Goal: Task Accomplishment & Management: Manage account settings

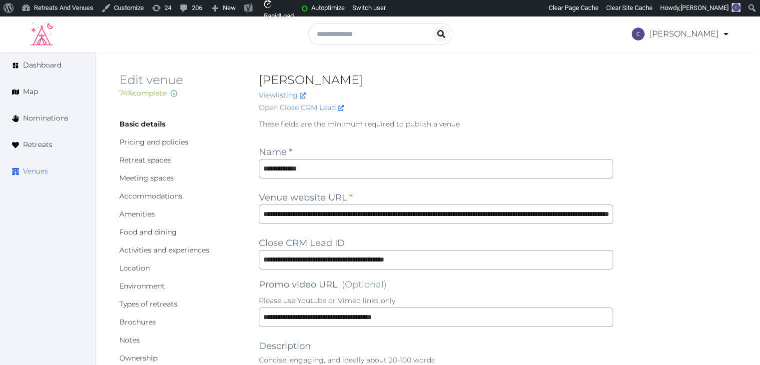
drag, startPoint x: 39, startPoint y: 172, endPoint x: 45, endPoint y: 163, distance: 10.8
click at [39, 172] on span "Venues" at bounding box center [35, 171] width 25 height 10
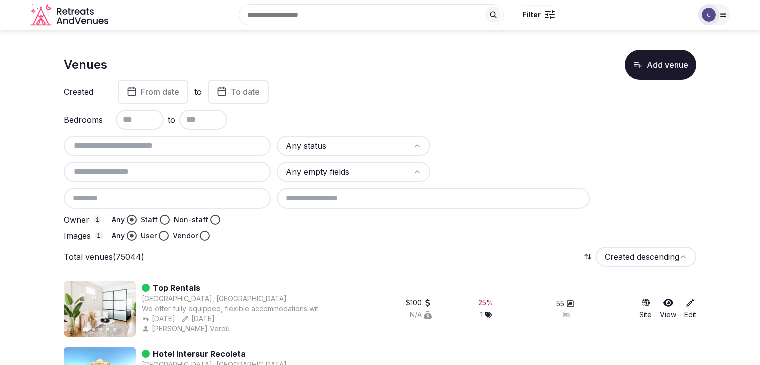
click at [168, 144] on input "text" at bounding box center [167, 146] width 199 height 12
paste input "**********"
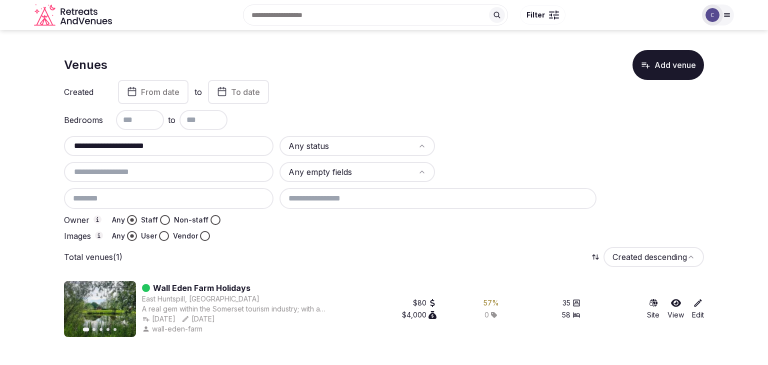
click at [200, 140] on input "**********" at bounding box center [168, 146] width 201 height 12
paste input "text"
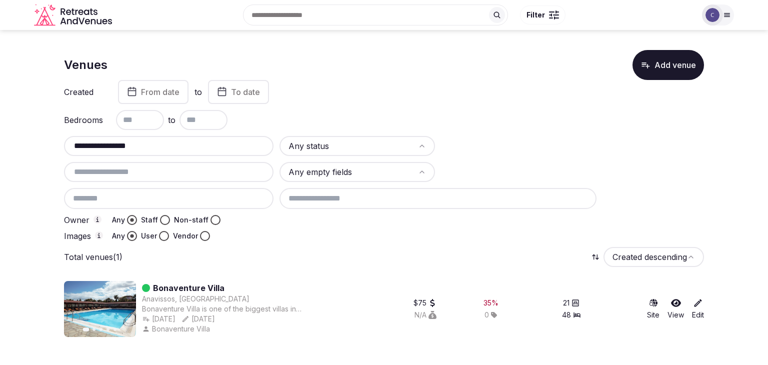
type input "**********"
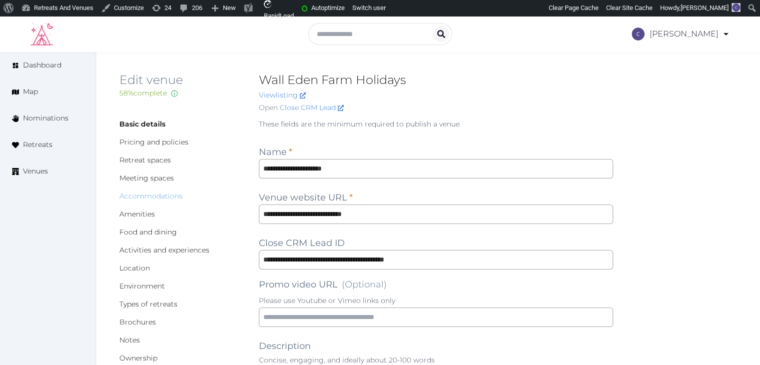
drag, startPoint x: 172, startPoint y: 193, endPoint x: 177, endPoint y: 199, distance: 7.5
click at [172, 193] on link "Accommodations" at bounding box center [150, 195] width 63 height 9
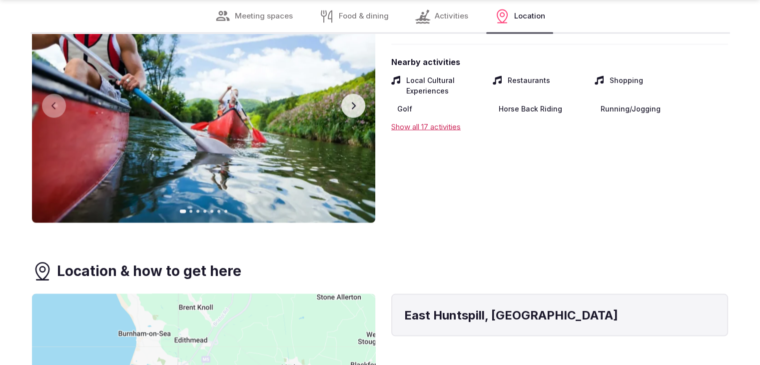
scroll to position [1950, 0]
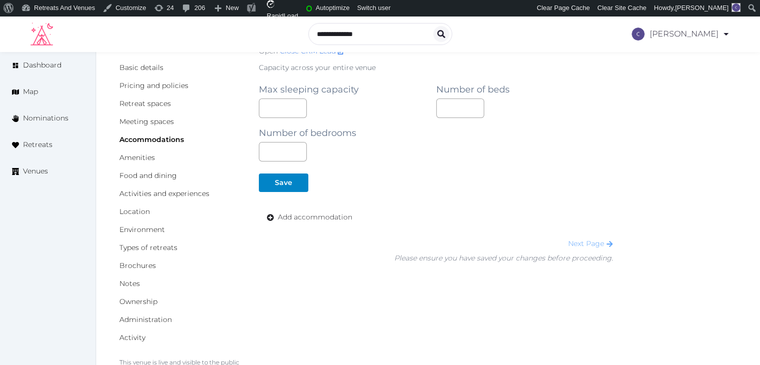
scroll to position [100, 0]
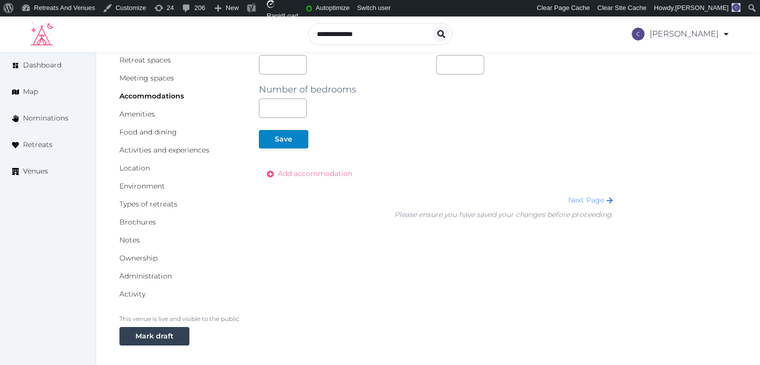
click at [319, 170] on span "Add accommodation" at bounding box center [315, 173] width 74 height 10
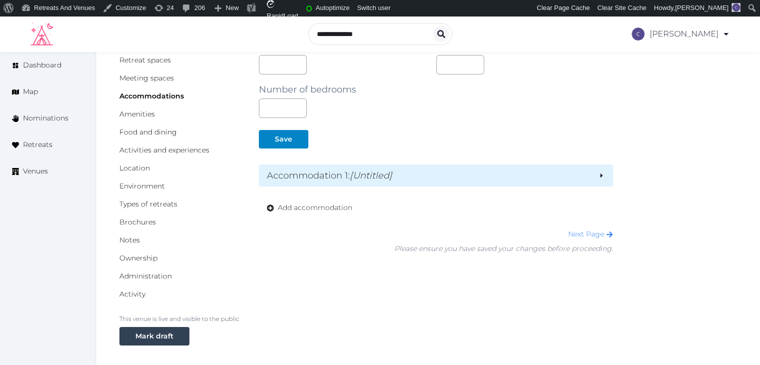
click at [327, 179] on h2 "Accommodation 1 : [Untitled]" at bounding box center [428, 175] width 323 height 14
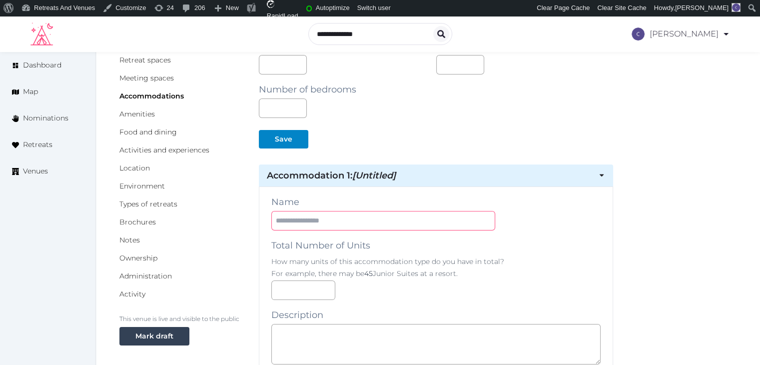
click at [334, 221] on input "text" at bounding box center [383, 220] width 224 height 19
paste input "**********"
type input "**********"
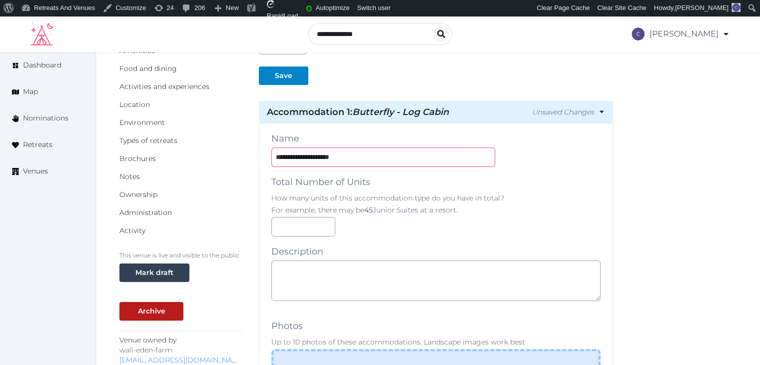
scroll to position [250, 0]
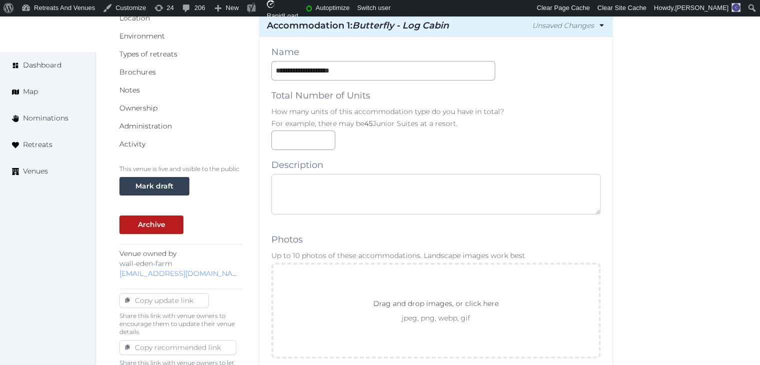
click at [348, 201] on textarea at bounding box center [435, 194] width 329 height 40
paste textarea "**********"
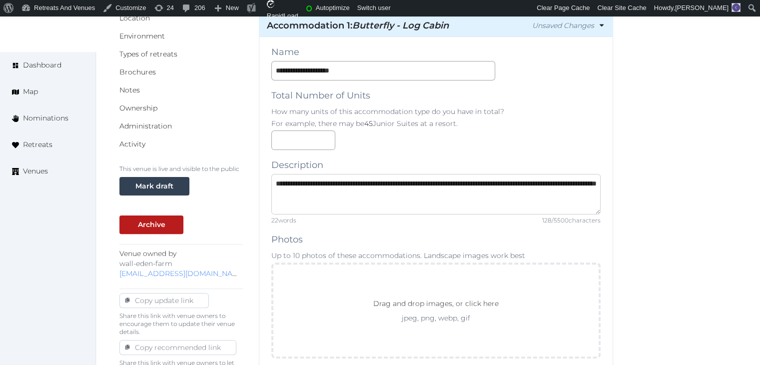
scroll to position [5, 0]
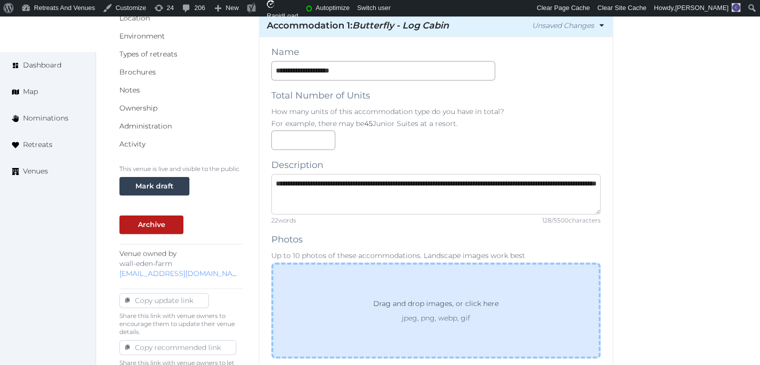
type textarea "**********"
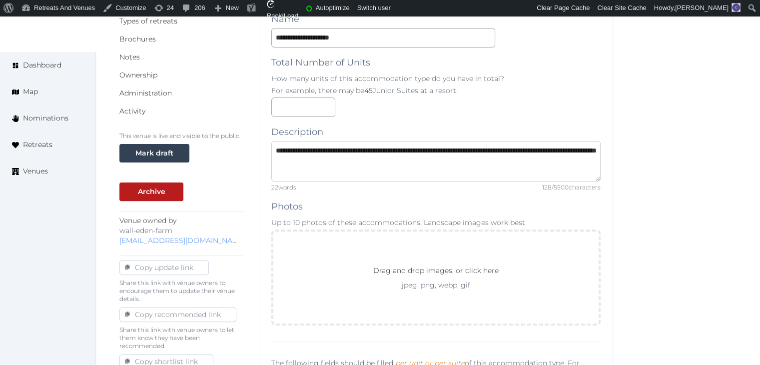
scroll to position [400, 0]
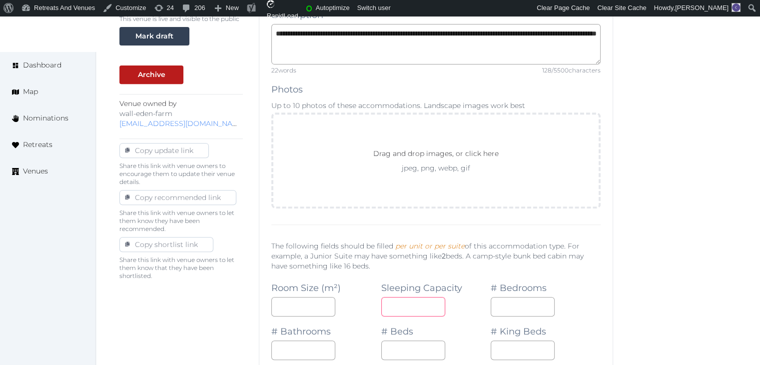
click at [412, 307] on input "number" at bounding box center [413, 306] width 64 height 19
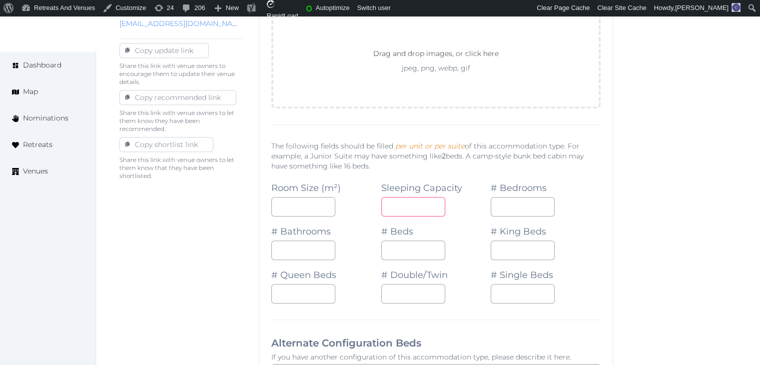
type input "*"
click at [509, 216] on div "# King Beds" at bounding box center [546, 237] width 110 height 43
click at [510, 208] on input "number" at bounding box center [523, 206] width 64 height 19
type input "*"
click at [295, 247] on input "number" at bounding box center [303, 249] width 64 height 19
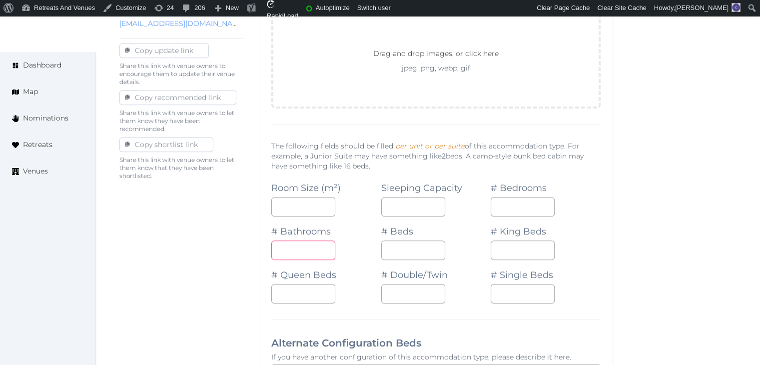
type input "*"
click at [395, 245] on input "number" at bounding box center [413, 249] width 64 height 19
type input "*"
click at [480, 289] on div at bounding box center [436, 293] width 110 height 19
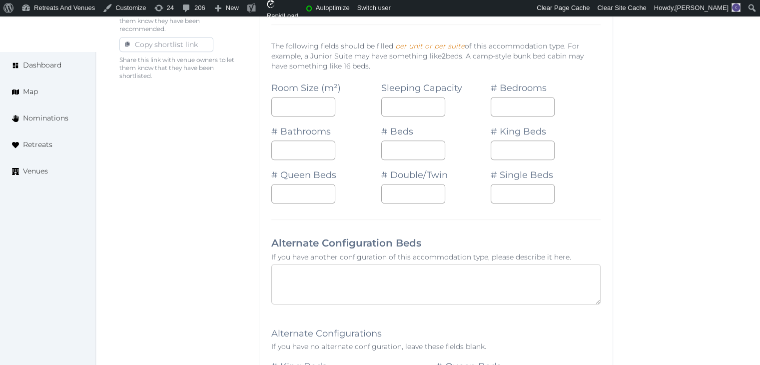
click at [414, 287] on textarea at bounding box center [435, 284] width 329 height 40
paste textarea "**********"
type textarea "**********"
click at [403, 193] on input "number" at bounding box center [413, 193] width 64 height 19
type input "*"
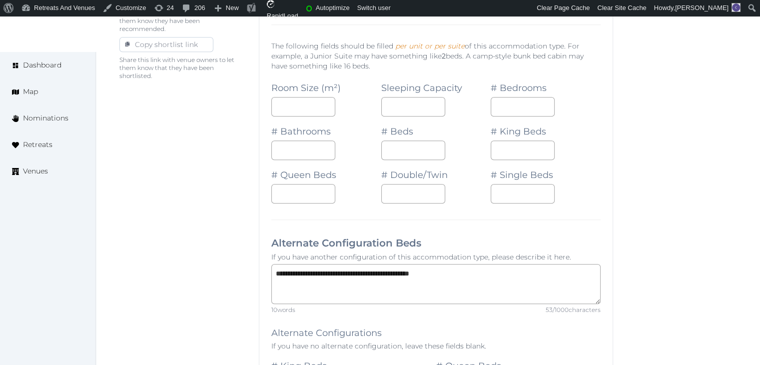
click at [395, 231] on div "**********" at bounding box center [436, 333] width 354 height 1293
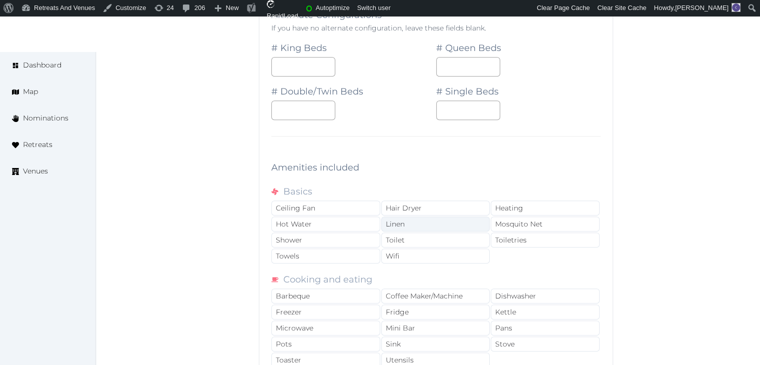
scroll to position [950, 0]
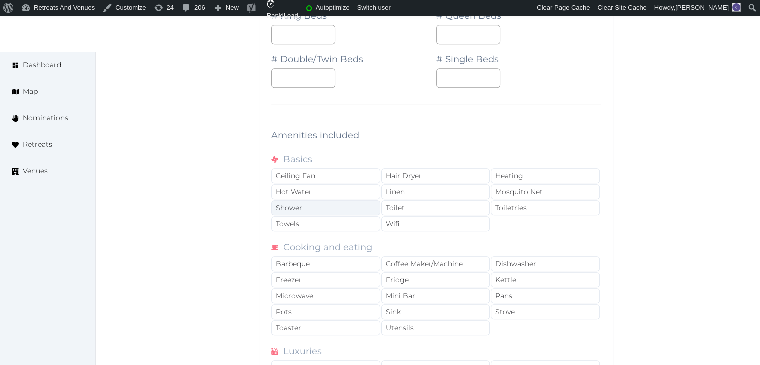
click at [347, 208] on div "Shower" at bounding box center [325, 207] width 109 height 15
click at [395, 207] on div "Toilet" at bounding box center [435, 207] width 109 height 15
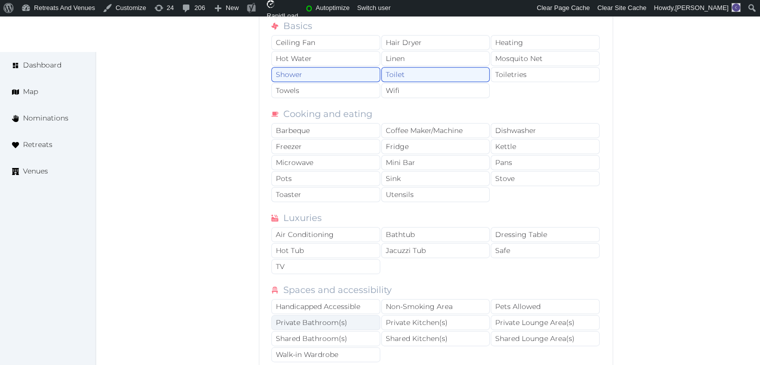
scroll to position [1100, 0]
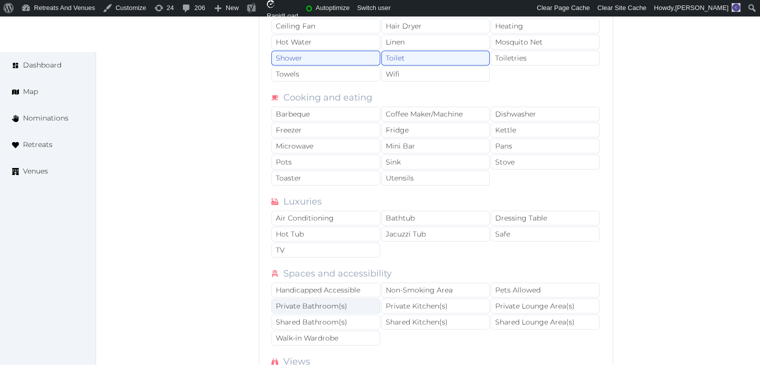
click at [359, 298] on div "Private Bathroom(s)" at bounding box center [325, 305] width 109 height 15
drag, startPoint x: 420, startPoint y: 300, endPoint x: 478, endPoint y: 301, distance: 58.0
click at [421, 301] on div "Private Kitchen(s)" at bounding box center [435, 305] width 109 height 15
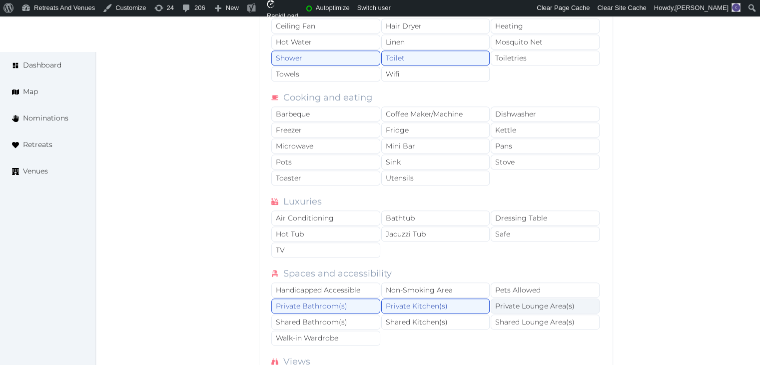
click at [517, 305] on div "Private Lounge Area(s)" at bounding box center [545, 305] width 109 height 15
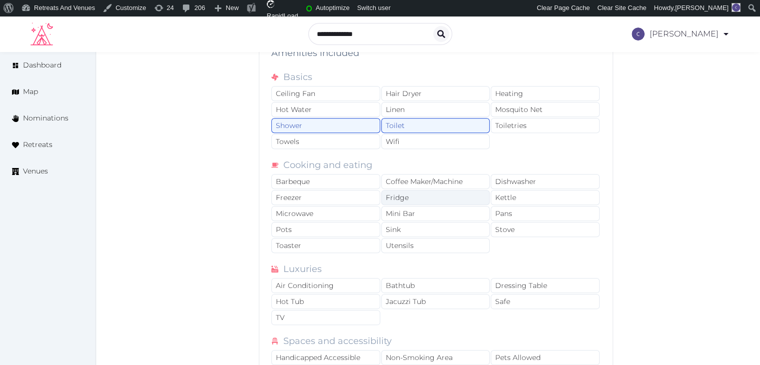
scroll to position [950, 0]
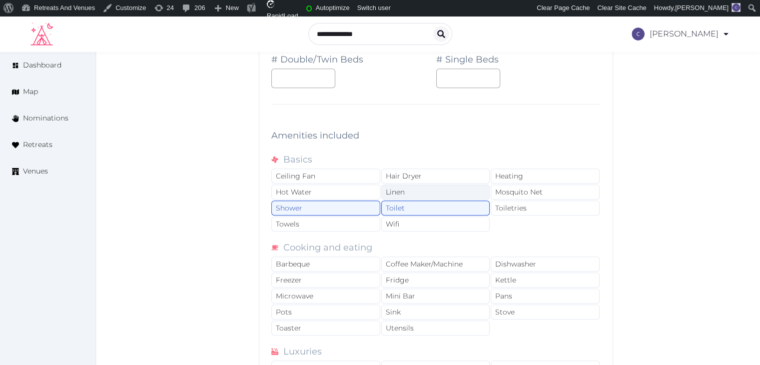
click at [424, 190] on div "Linen" at bounding box center [435, 191] width 109 height 15
click at [369, 216] on div "Towels" at bounding box center [325, 223] width 109 height 15
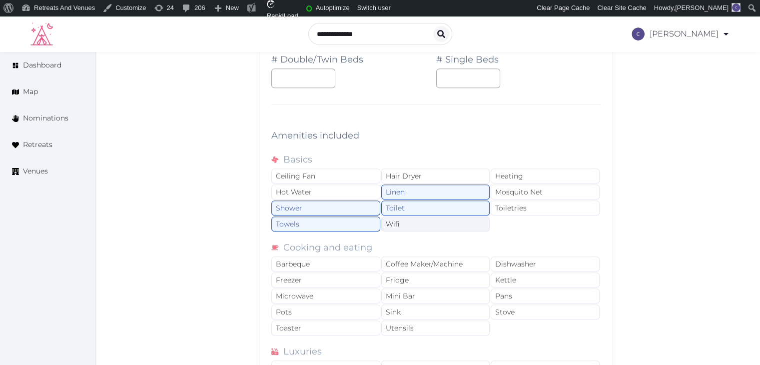
click at [423, 221] on div "Wifi" at bounding box center [435, 223] width 109 height 15
click at [533, 203] on div "Toiletries" at bounding box center [545, 207] width 109 height 15
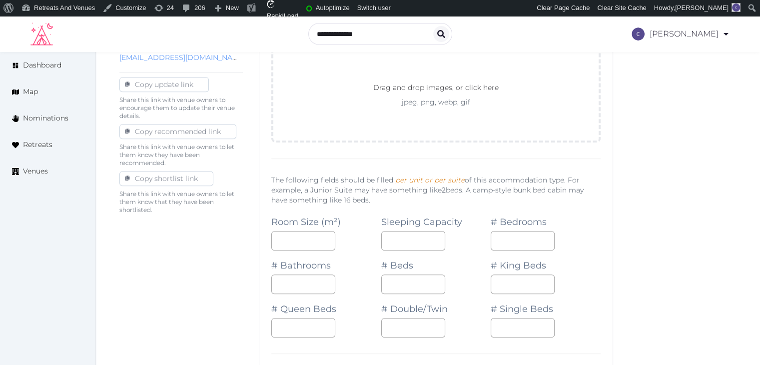
scroll to position [388, 0]
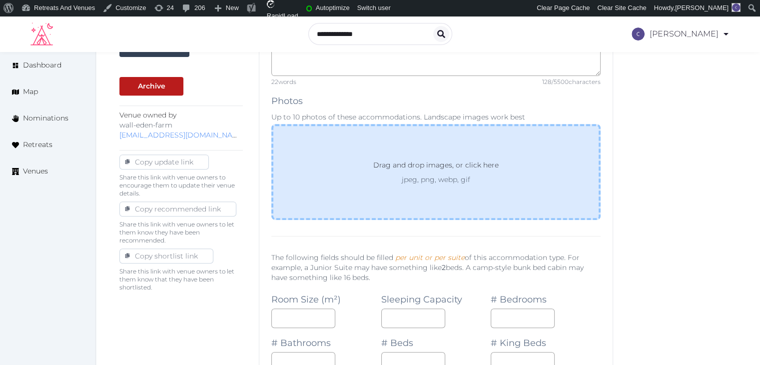
click at [454, 168] on p "Drag and drop images, or click here" at bounding box center [435, 166] width 141 height 15
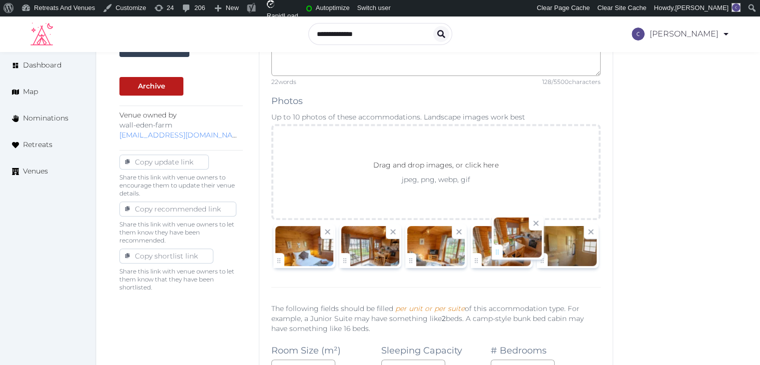
drag, startPoint x: 547, startPoint y: 261, endPoint x: 502, endPoint y: 254, distance: 46.0
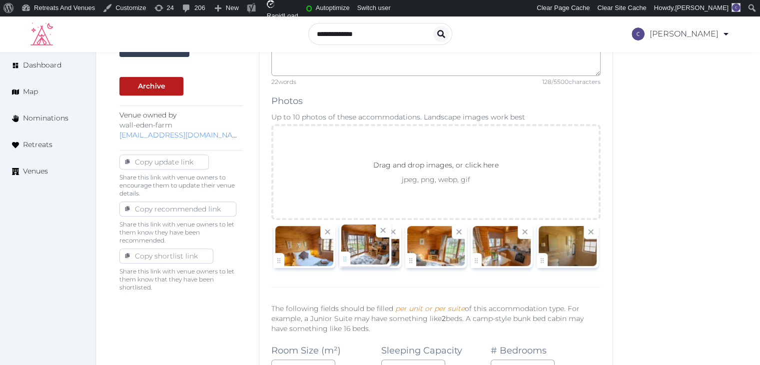
drag, startPoint x: 346, startPoint y: 260, endPoint x: 358, endPoint y: 258, distance: 11.7
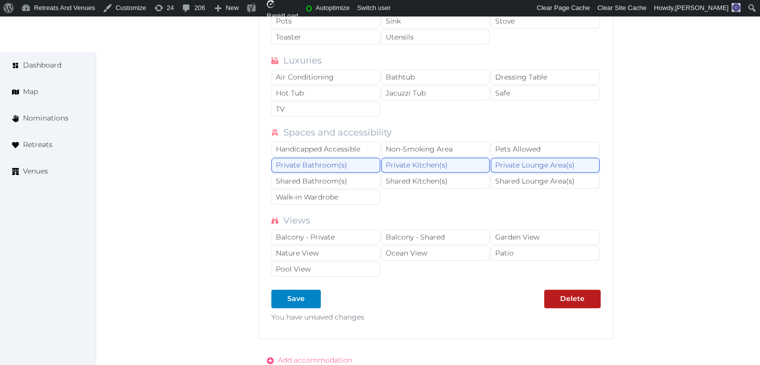
scroll to position [1338, 0]
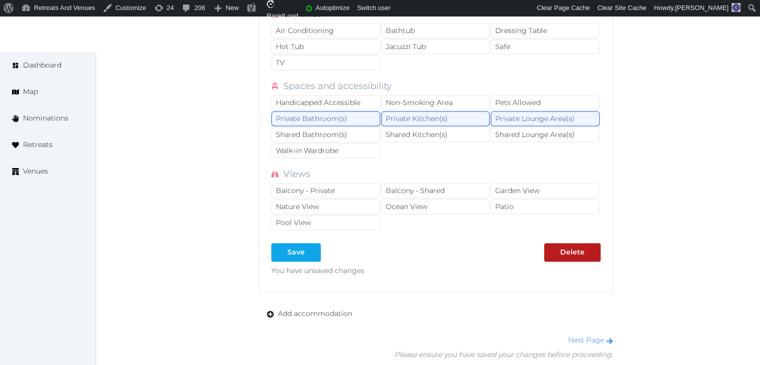
click at [309, 250] on div at bounding box center [313, 252] width 12 height 10
type input "*"
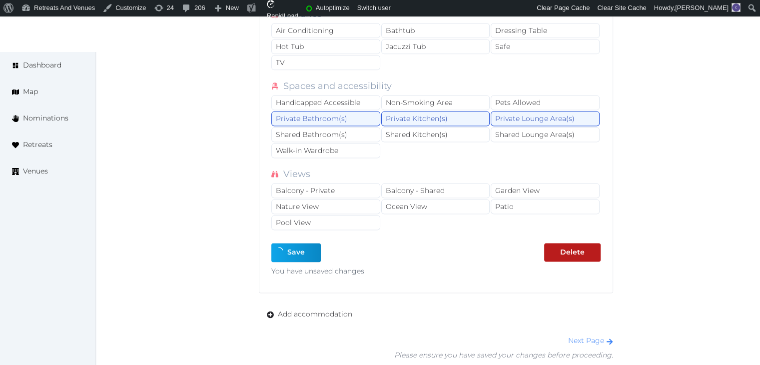
type input "*"
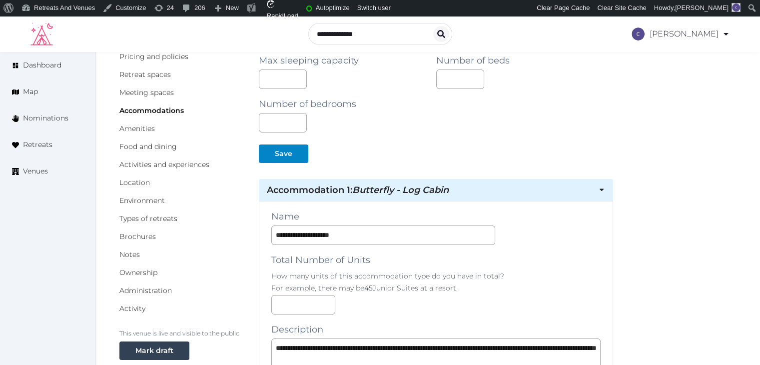
scroll to position [0, 0]
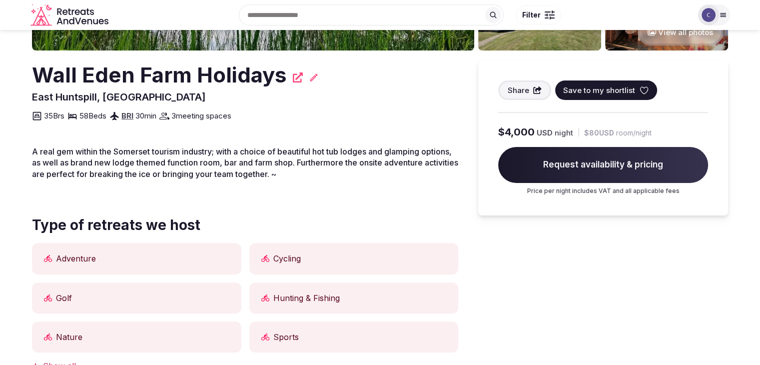
scroll to position [150, 0]
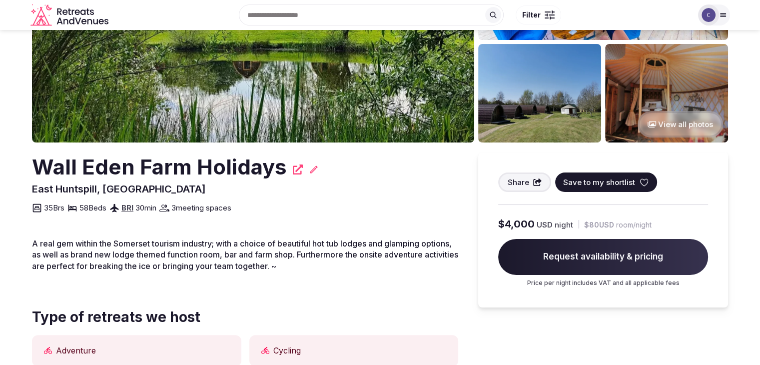
click at [147, 160] on h2 "Wall Eden Farm Holidays" at bounding box center [159, 166] width 255 height 29
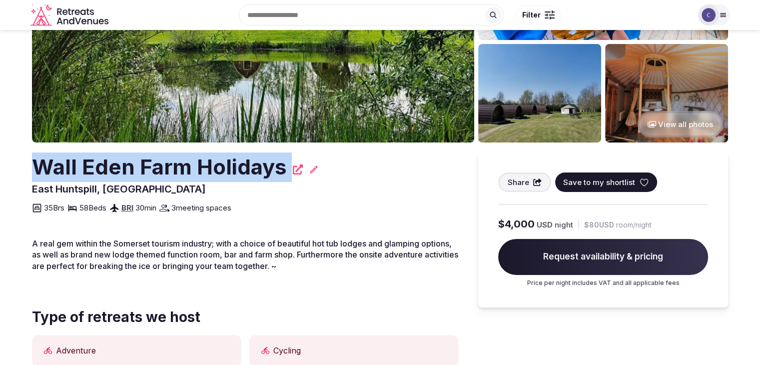
click at [148, 160] on h2 "Wall Eden Farm Holidays" at bounding box center [159, 166] width 255 height 29
copy div "Wall Eden Farm Holidays"
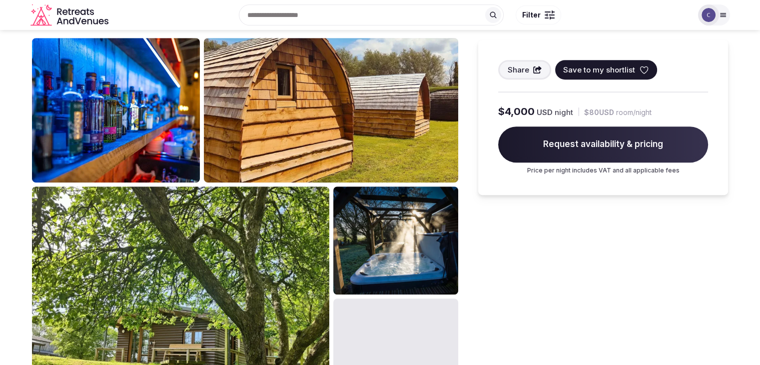
scroll to position [350, 0]
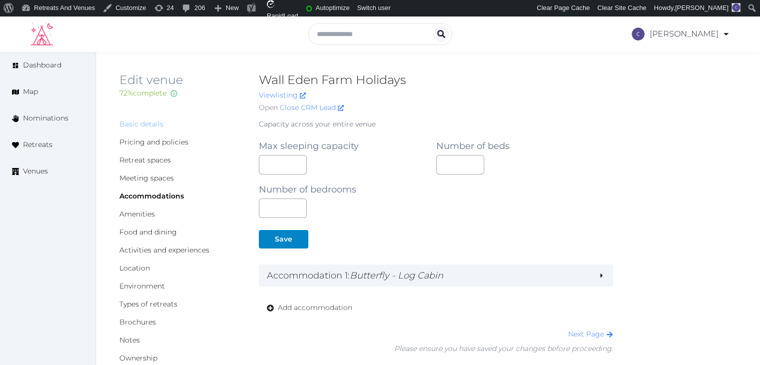
click at [141, 120] on link "Basic details" at bounding box center [141, 123] width 44 height 9
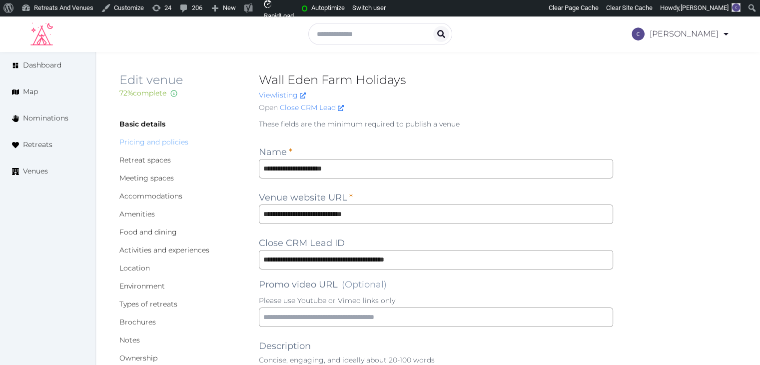
click at [162, 140] on link "Pricing and policies" at bounding box center [153, 141] width 69 height 9
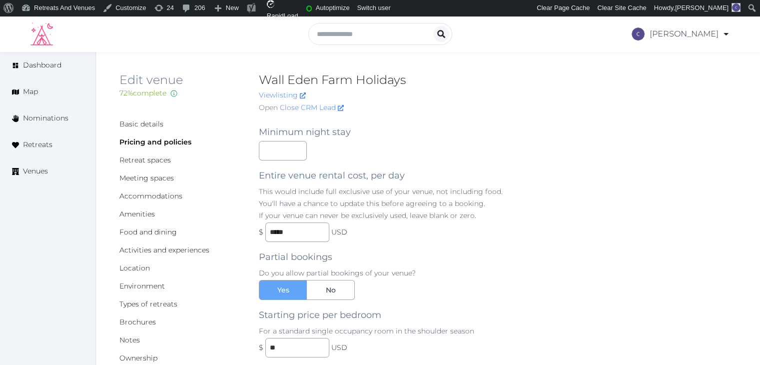
click at [333, 76] on h2 "Wall Eden Farm Holidays" at bounding box center [436, 80] width 354 height 16
copy h2 "Wall Eden Farm Holidays"
click at [279, 154] on input "number" at bounding box center [283, 150] width 48 height 19
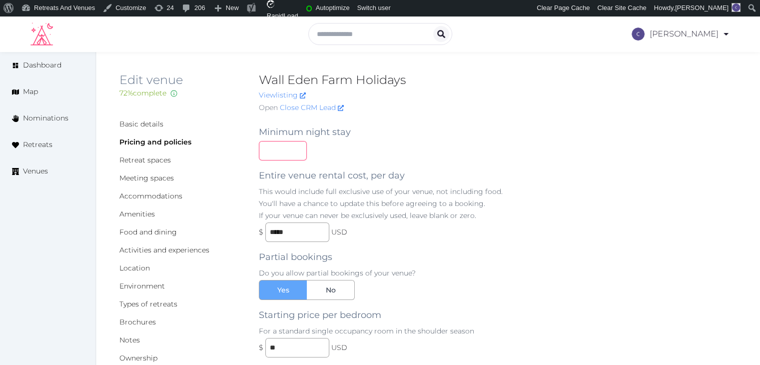
type input "*"
drag, startPoint x: 662, startPoint y: 263, endPoint x: 655, endPoint y: 258, distance: 8.2
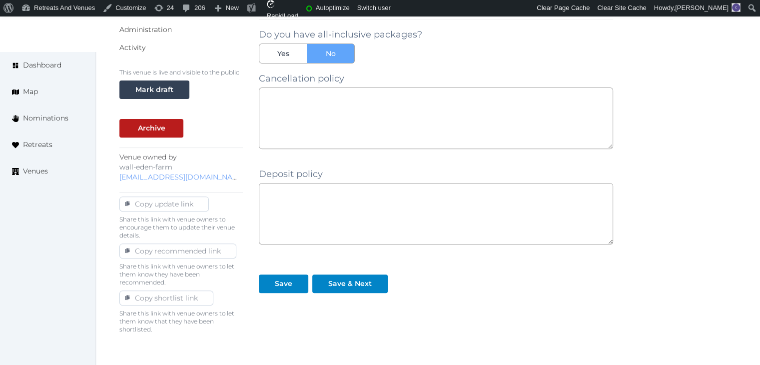
scroll to position [385, 0]
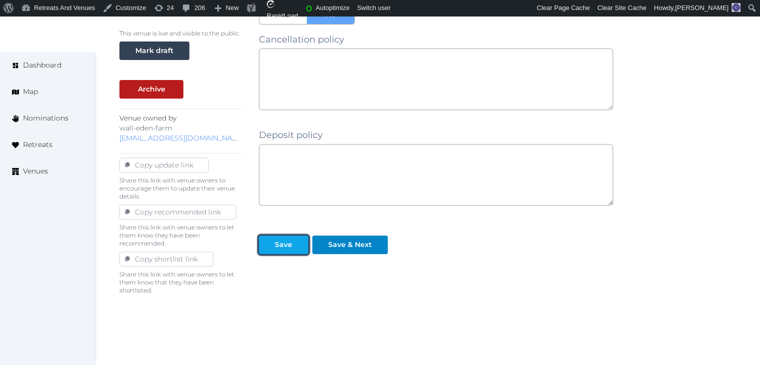
click at [279, 241] on div "Save" at bounding box center [283, 244] width 17 height 10
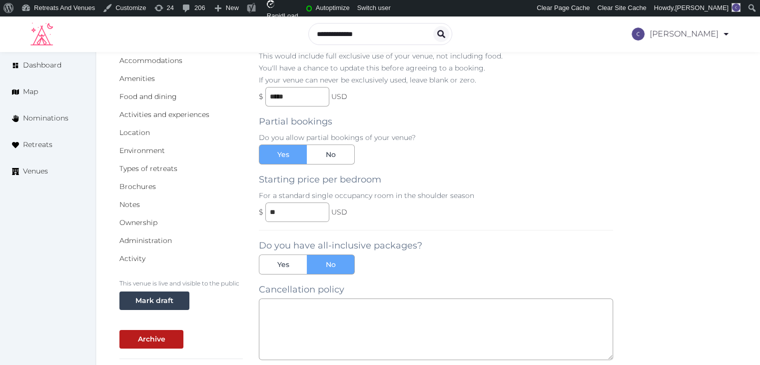
scroll to position [0, 0]
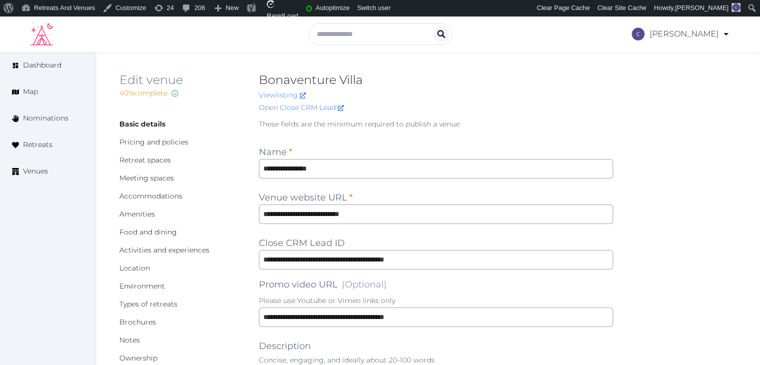
type input "***"
click at [428, 218] on input "**********" at bounding box center [436, 213] width 354 height 19
